Goal: Entertainment & Leisure: Consume media (video, audio)

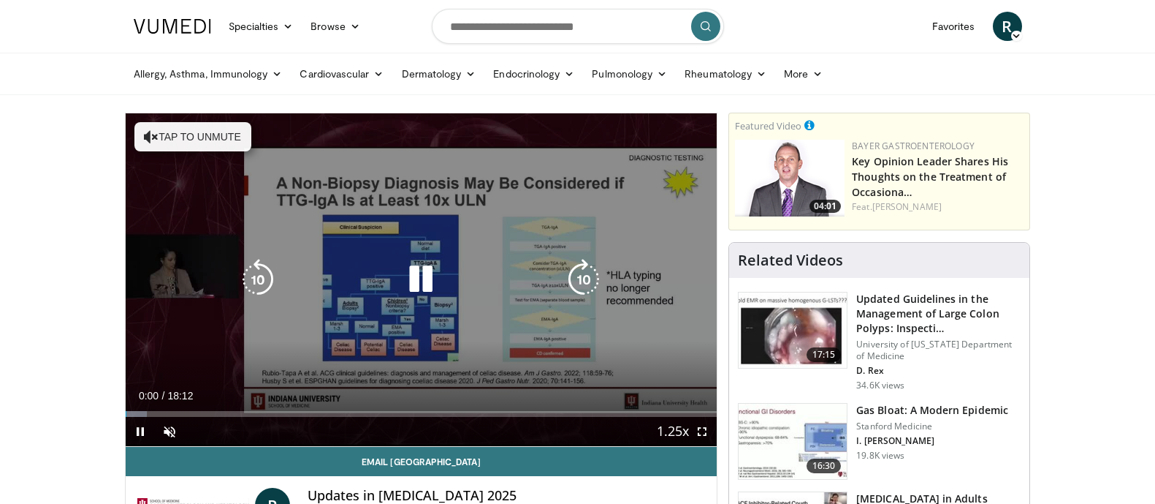
click at [213, 153] on div "10 seconds Tap to unmute" at bounding box center [422, 279] width 592 height 333
click at [213, 138] on button "Tap to unmute" at bounding box center [192, 136] width 117 height 29
click at [427, 279] on icon "Video Player" at bounding box center [420, 279] width 41 height 41
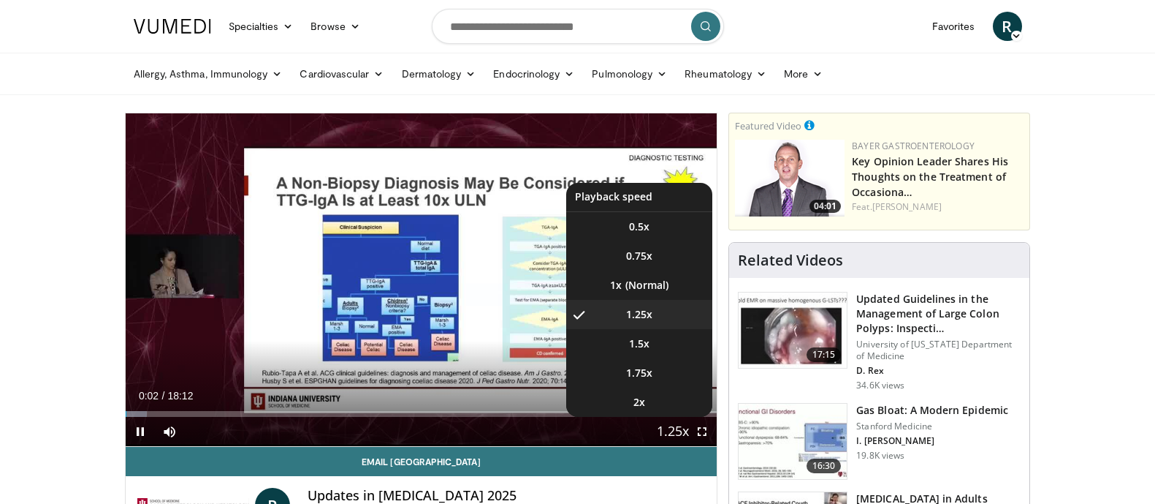
click at [667, 428] on span "Video Player" at bounding box center [673, 431] width 20 height 29
click at [664, 428] on span "Video Player" at bounding box center [673, 431] width 20 height 29
click at [641, 342] on span "1.5x" at bounding box center [639, 343] width 20 height 15
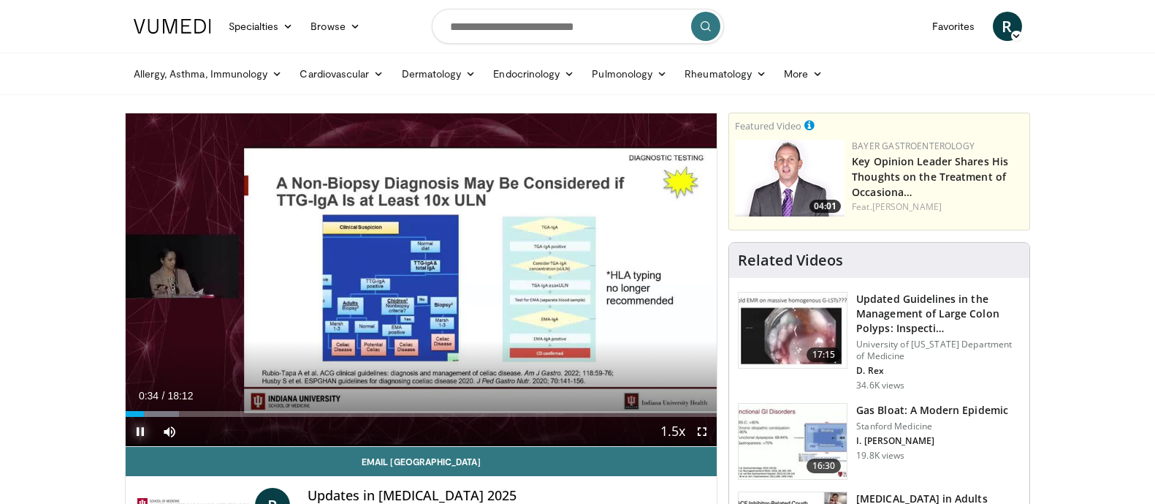
click at [145, 427] on span "Video Player" at bounding box center [140, 431] width 29 height 29
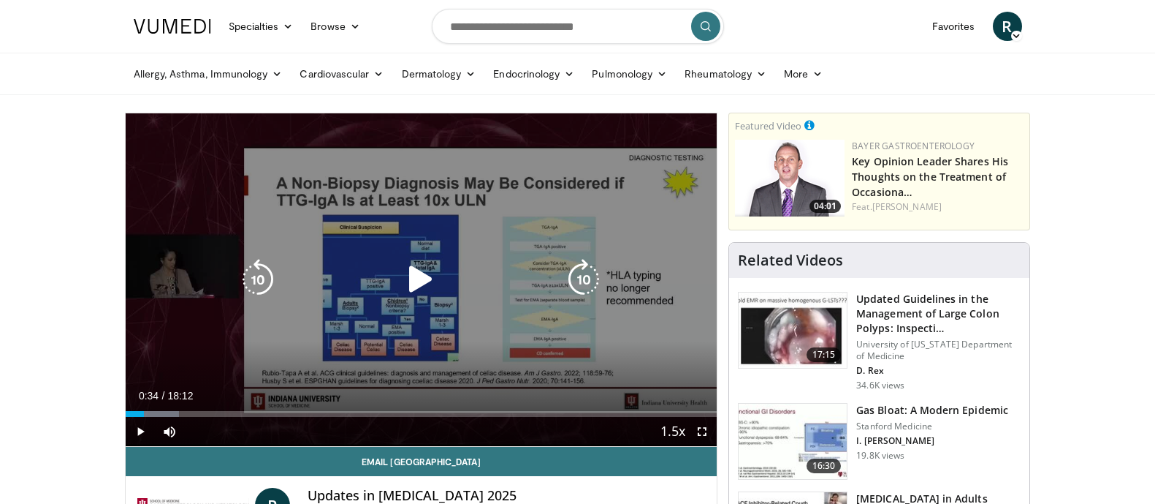
click at [417, 271] on icon "Video Player" at bounding box center [420, 279] width 41 height 41
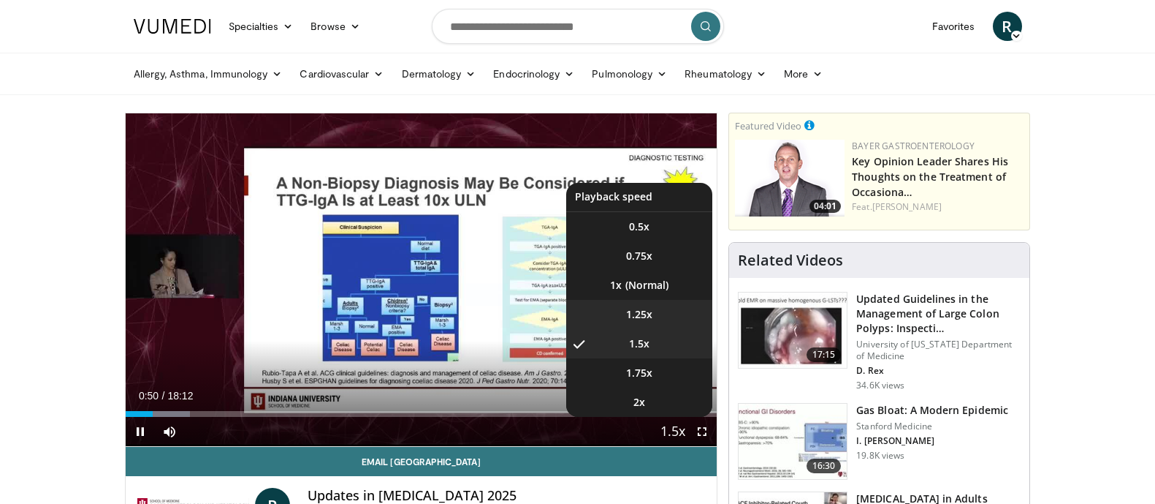
click at [645, 322] on li "1.25x" at bounding box center [639, 314] width 146 height 29
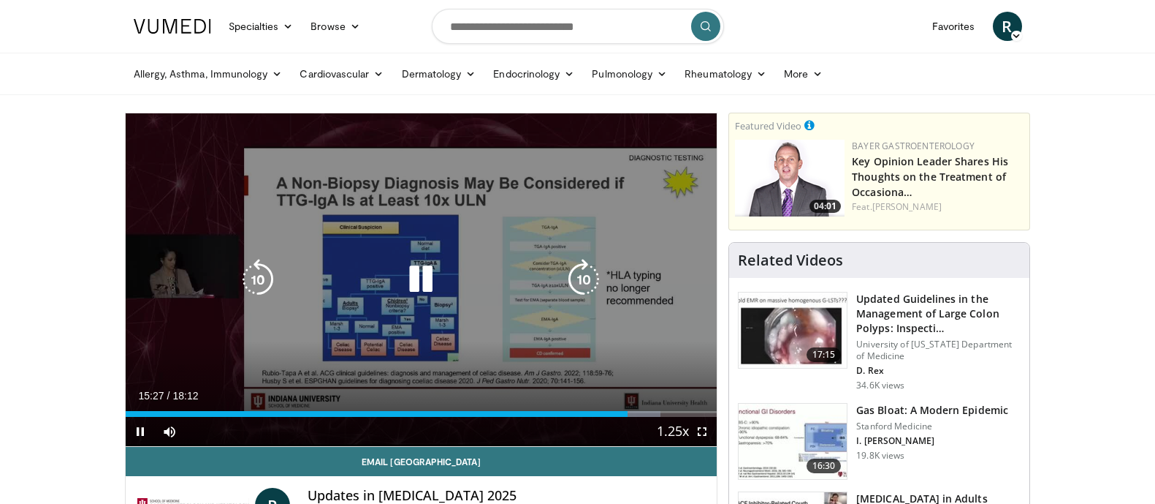
click at [426, 276] on icon "Video Player" at bounding box center [420, 279] width 41 height 41
click at [411, 282] on icon "Video Player" at bounding box center [420, 279] width 41 height 41
click at [414, 282] on icon "Video Player" at bounding box center [420, 279] width 41 height 41
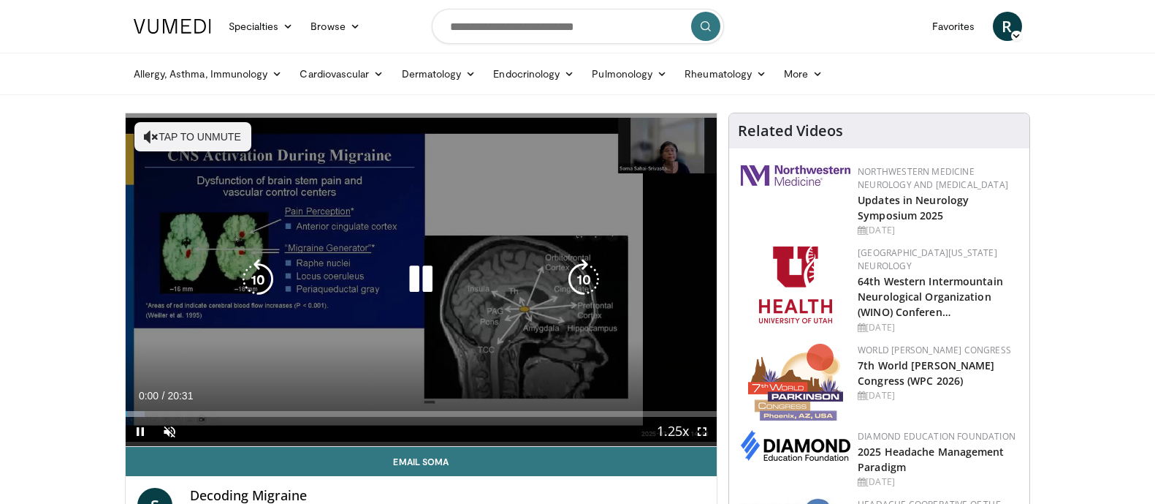
click at [403, 281] on icon "Video Player" at bounding box center [420, 279] width 41 height 41
drag, startPoint x: 164, startPoint y: 138, endPoint x: 178, endPoint y: 143, distance: 13.9
click at [165, 138] on button "Tap to unmute" at bounding box center [192, 136] width 117 height 29
click at [411, 279] on icon "Video Player" at bounding box center [420, 279] width 41 height 41
click at [416, 280] on icon "Video Player" at bounding box center [420, 279] width 41 height 41
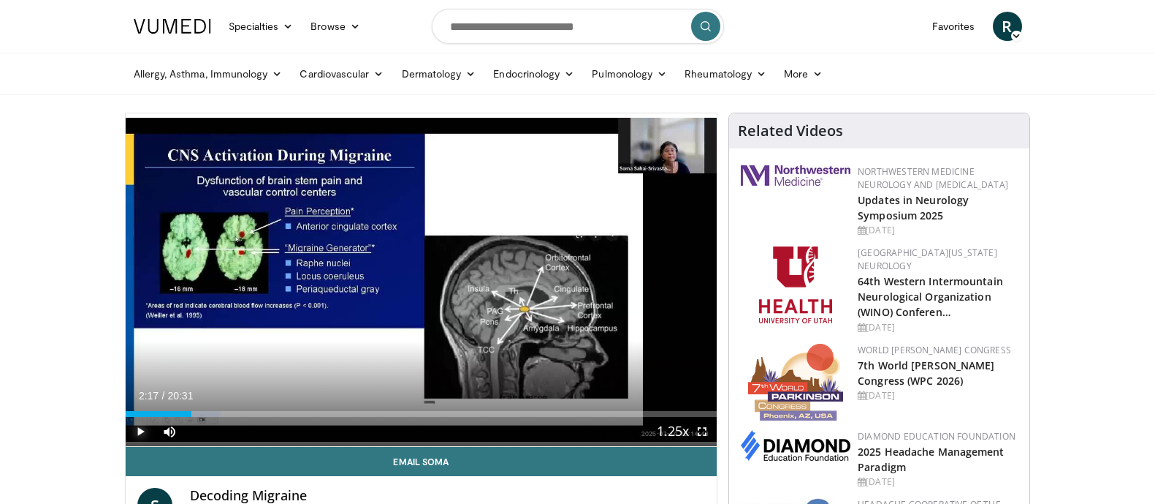
click at [137, 431] on span "Video Player" at bounding box center [140, 431] width 29 height 29
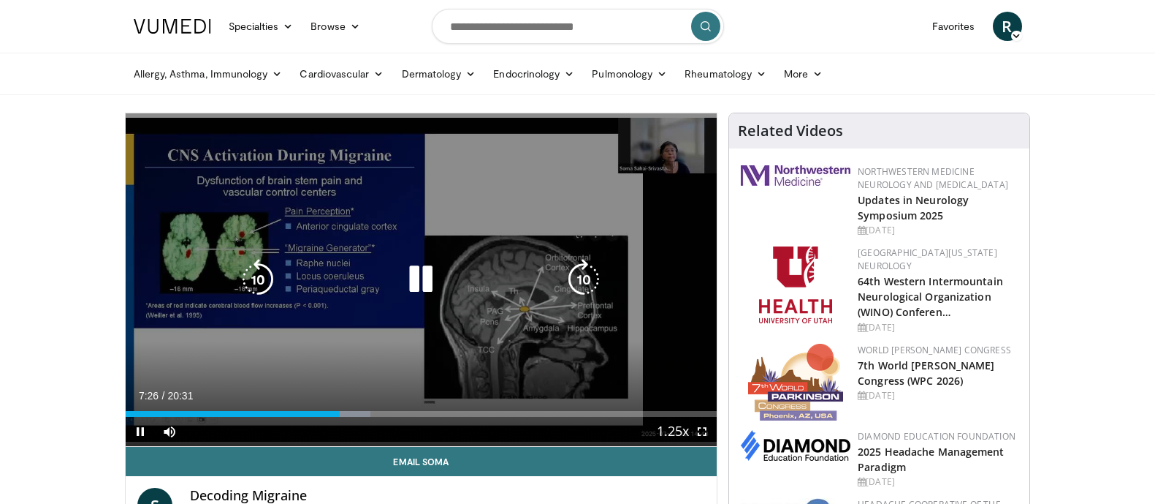
click at [333, 409] on div "10 seconds Tap to unmute" at bounding box center [422, 279] width 592 height 333
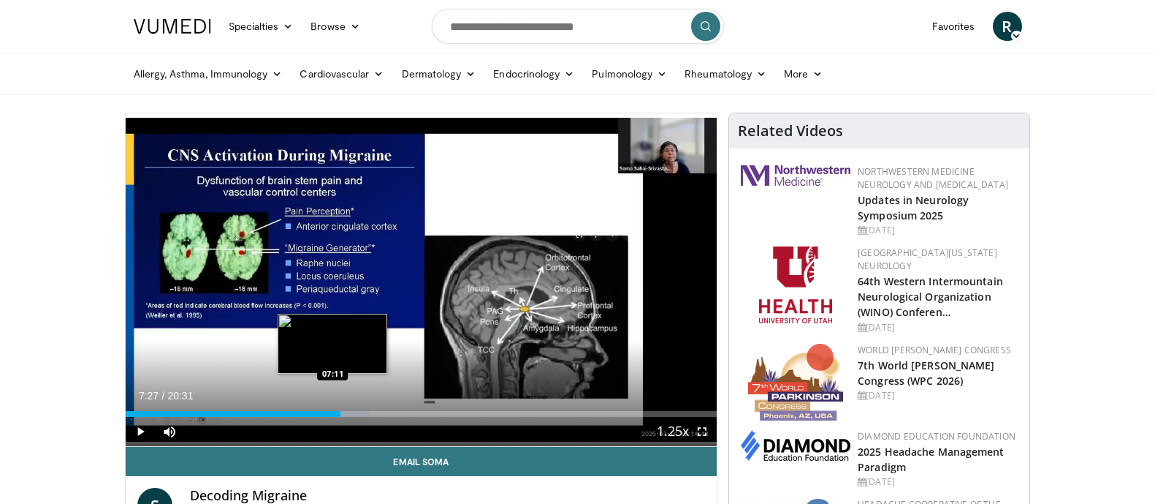
click at [334, 412] on div "07:27" at bounding box center [233, 414] width 215 height 6
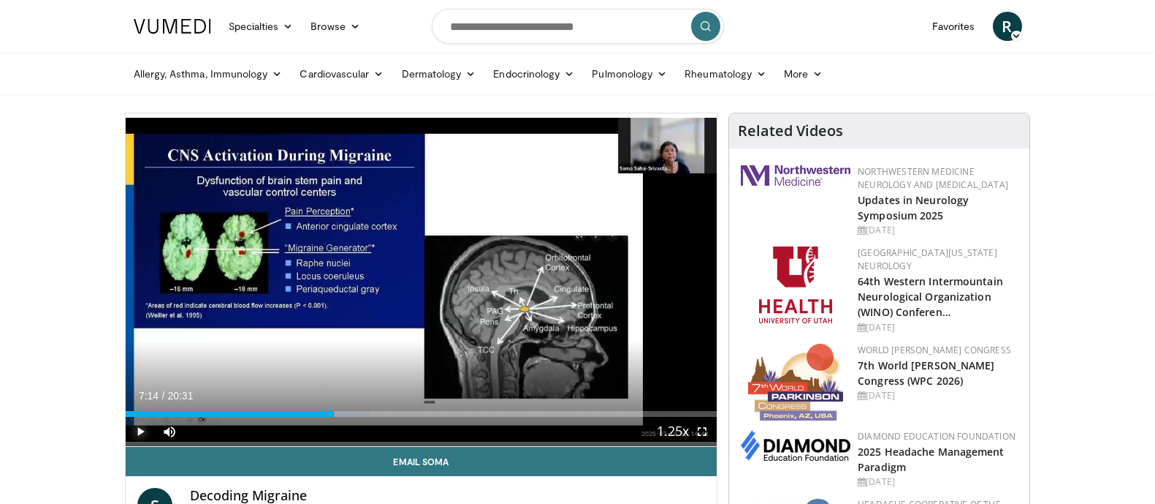
click at [139, 421] on span "Video Player" at bounding box center [140, 431] width 29 height 29
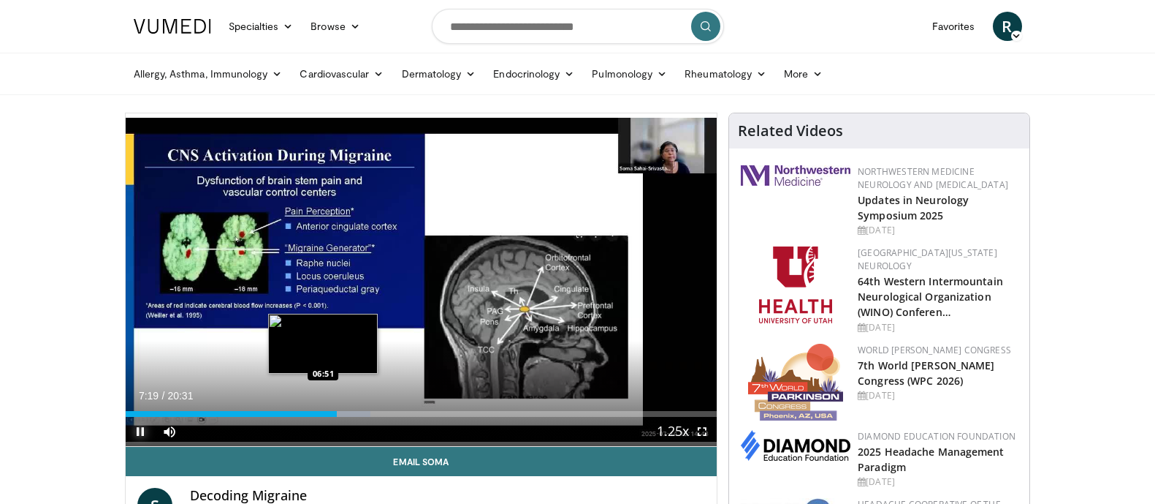
click at [325, 411] on div "Loaded : 41.43% 07:19 06:51" at bounding box center [422, 414] width 592 height 6
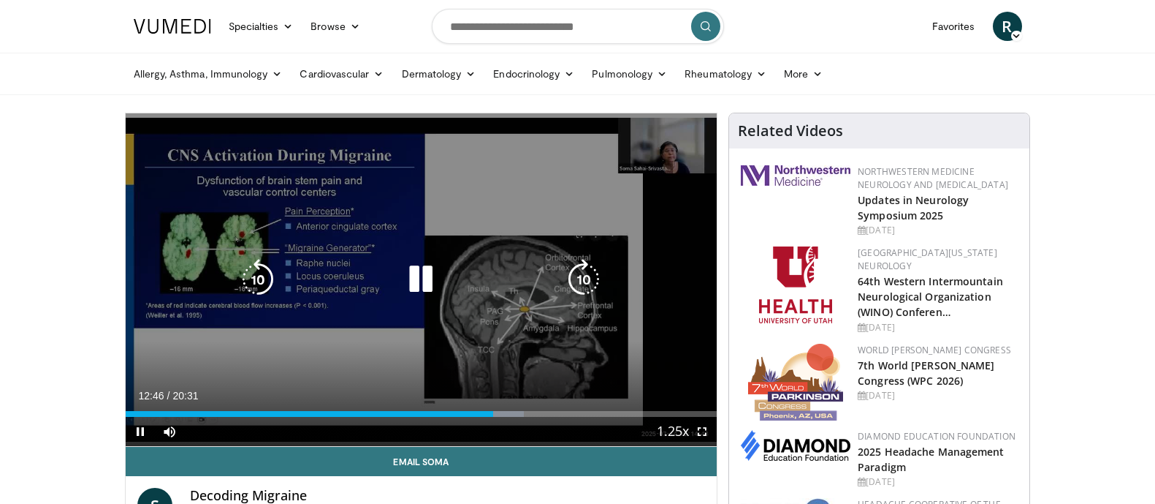
click at [421, 282] on icon "Video Player" at bounding box center [420, 279] width 41 height 41
click at [406, 278] on icon "Video Player" at bounding box center [420, 279] width 41 height 41
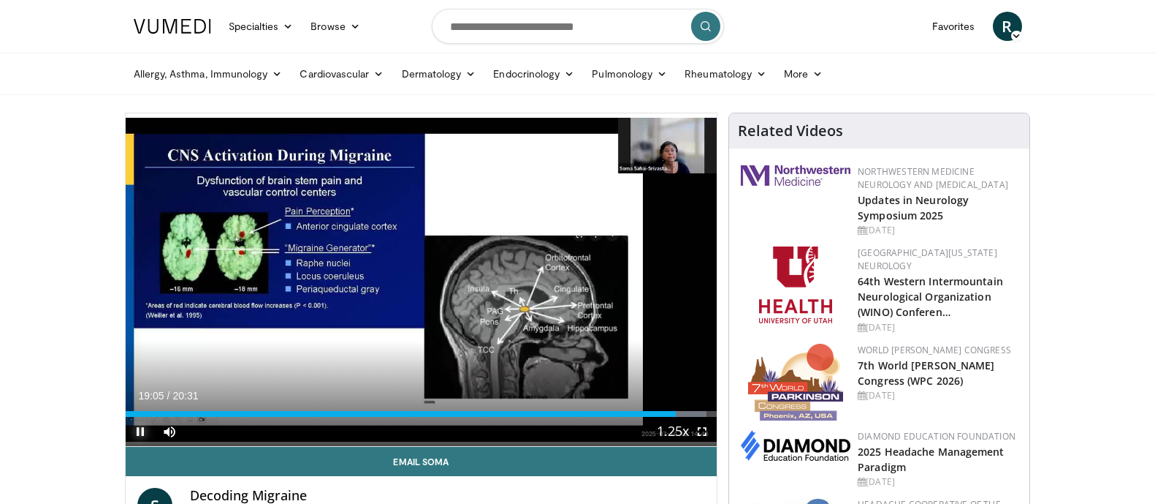
click at [143, 430] on span "Video Player" at bounding box center [140, 431] width 29 height 29
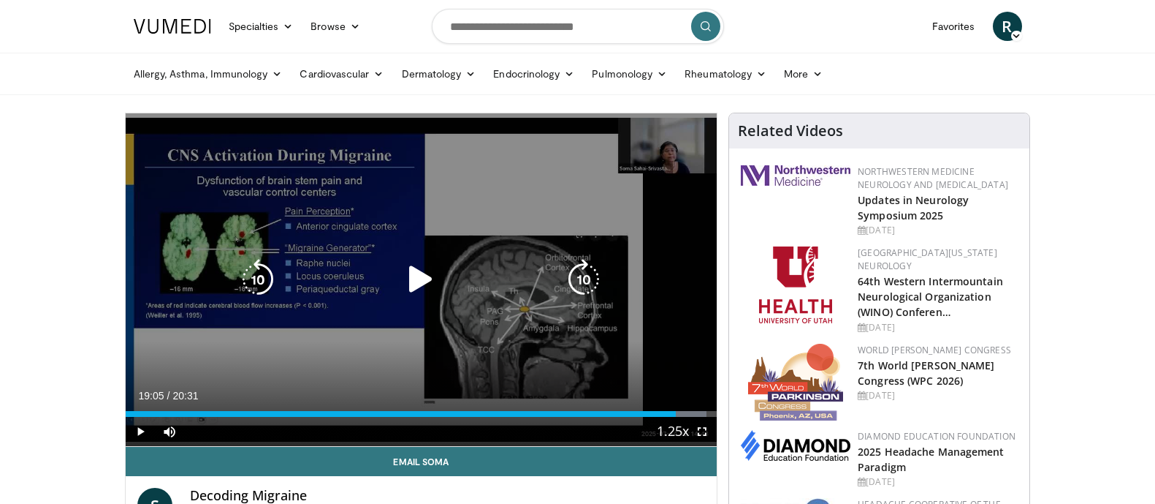
click at [414, 276] on icon "Video Player" at bounding box center [420, 279] width 41 height 41
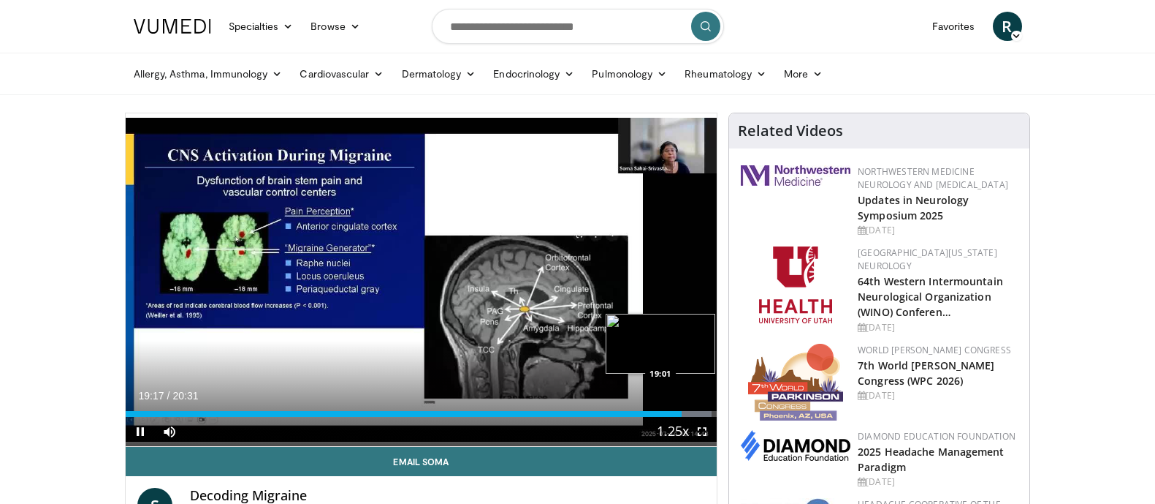
click at [673, 414] on div "19:18" at bounding box center [404, 414] width 557 height 6
